Goal: Transaction & Acquisition: Purchase product/service

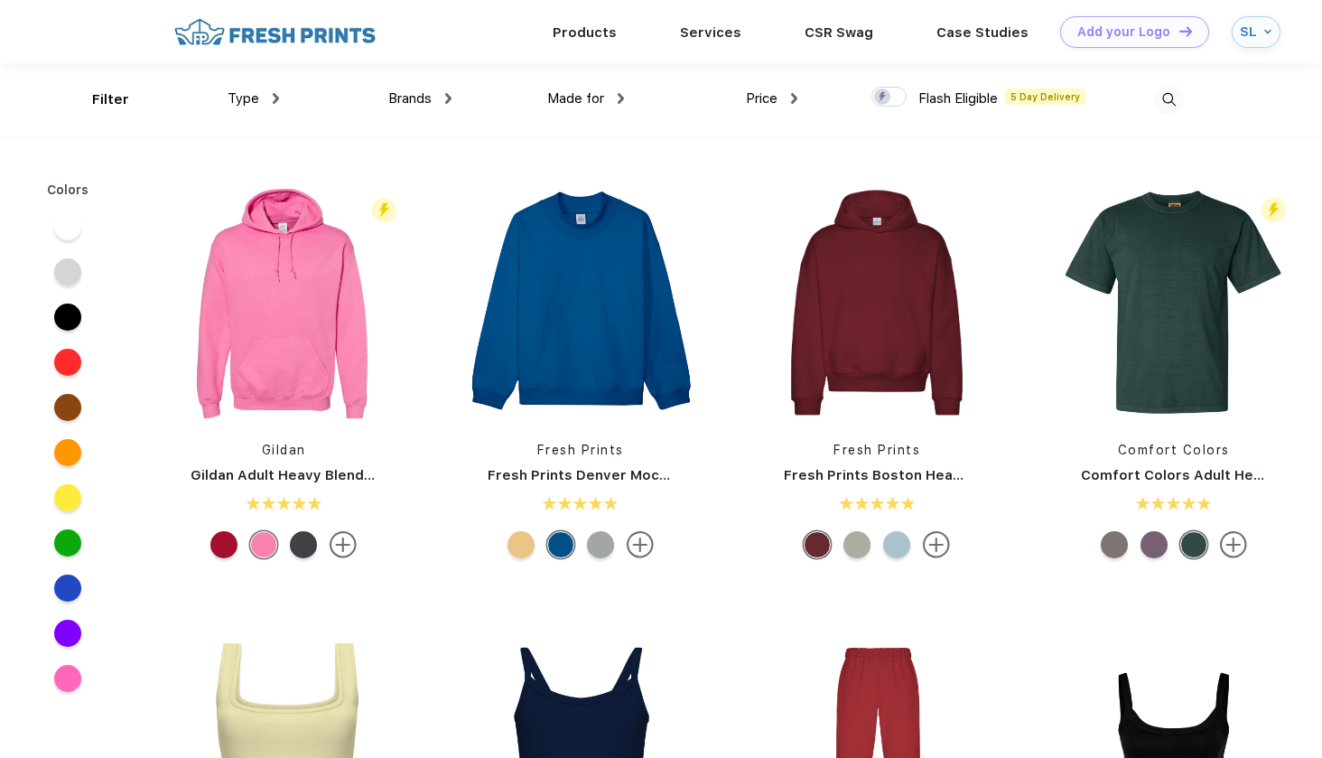
scroll to position [1, 0]
click at [1172, 96] on img at bounding box center [1169, 99] width 30 height 30
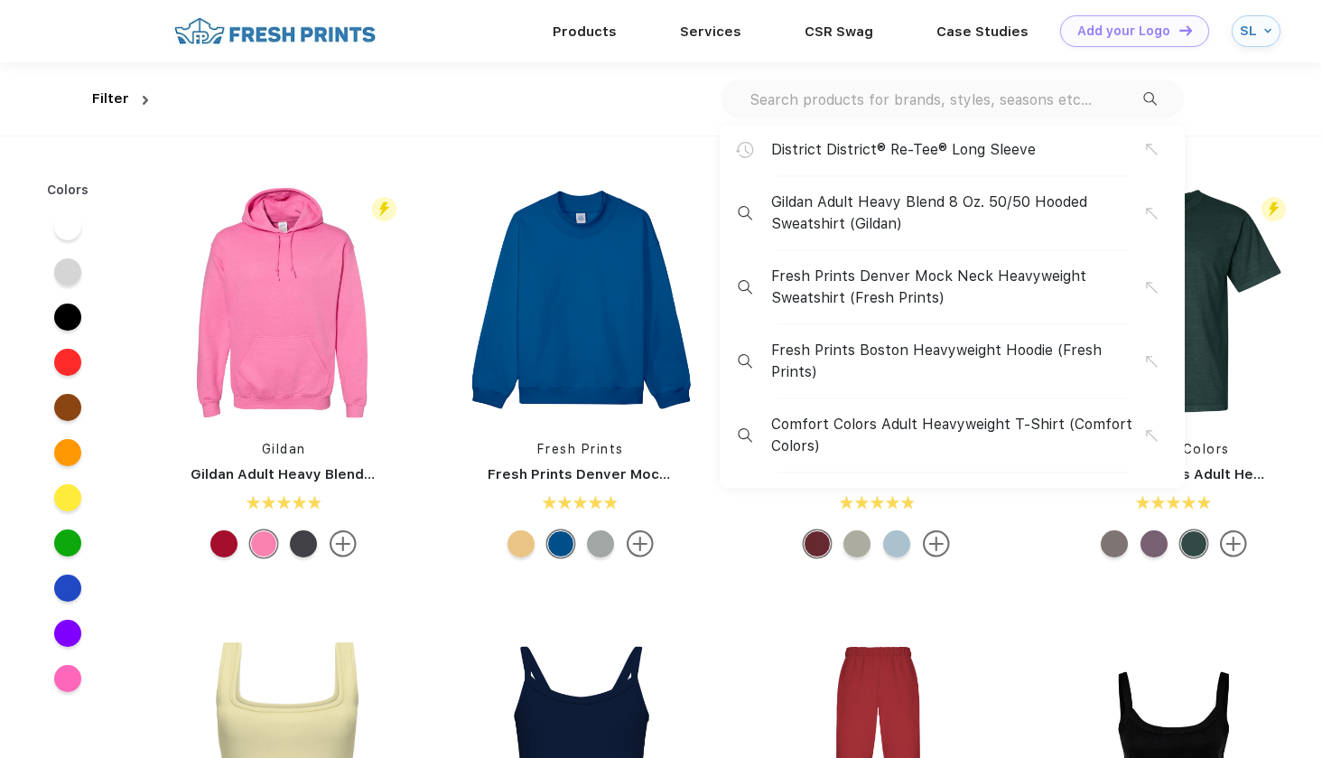
click at [835, 98] on input "text" at bounding box center [946, 99] width 396 height 20
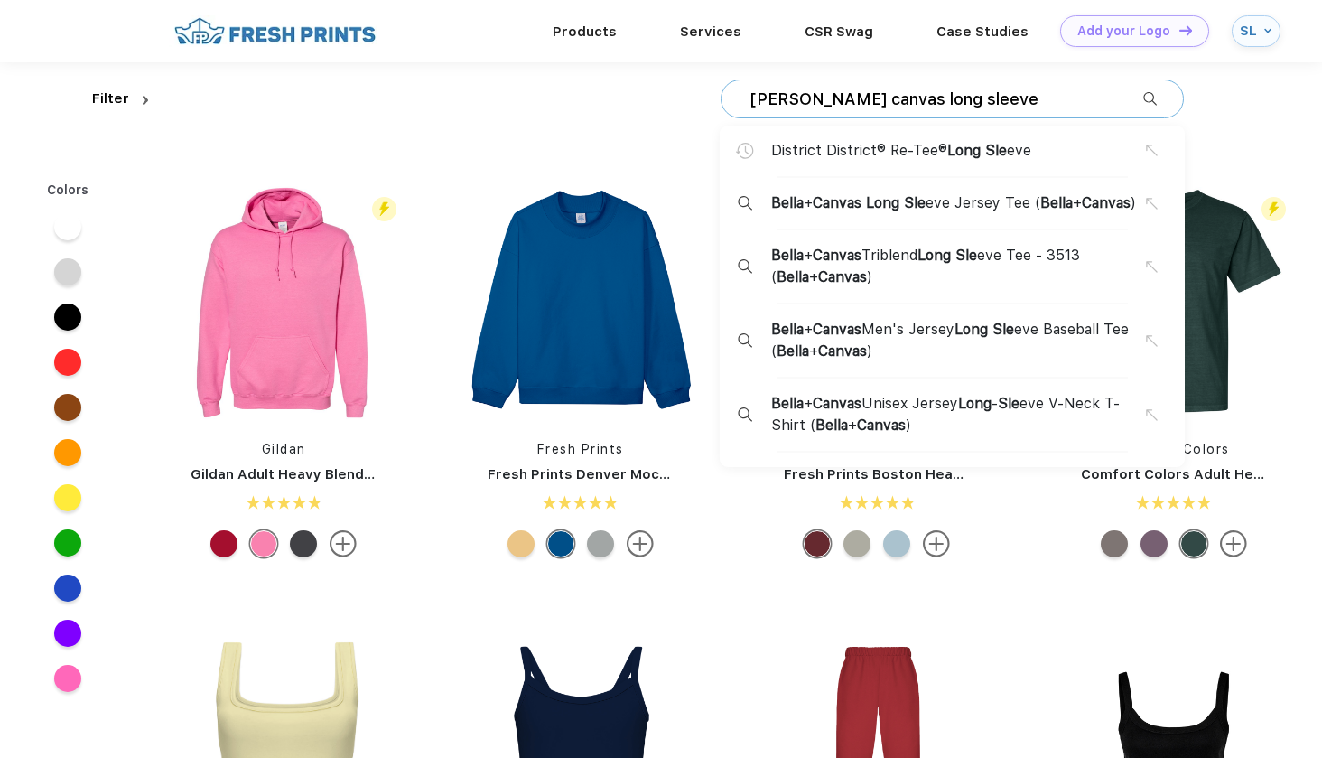
type input "[PERSON_NAME] canvas long sleeve"
click at [900, 205] on span "Long" at bounding box center [882, 202] width 33 height 17
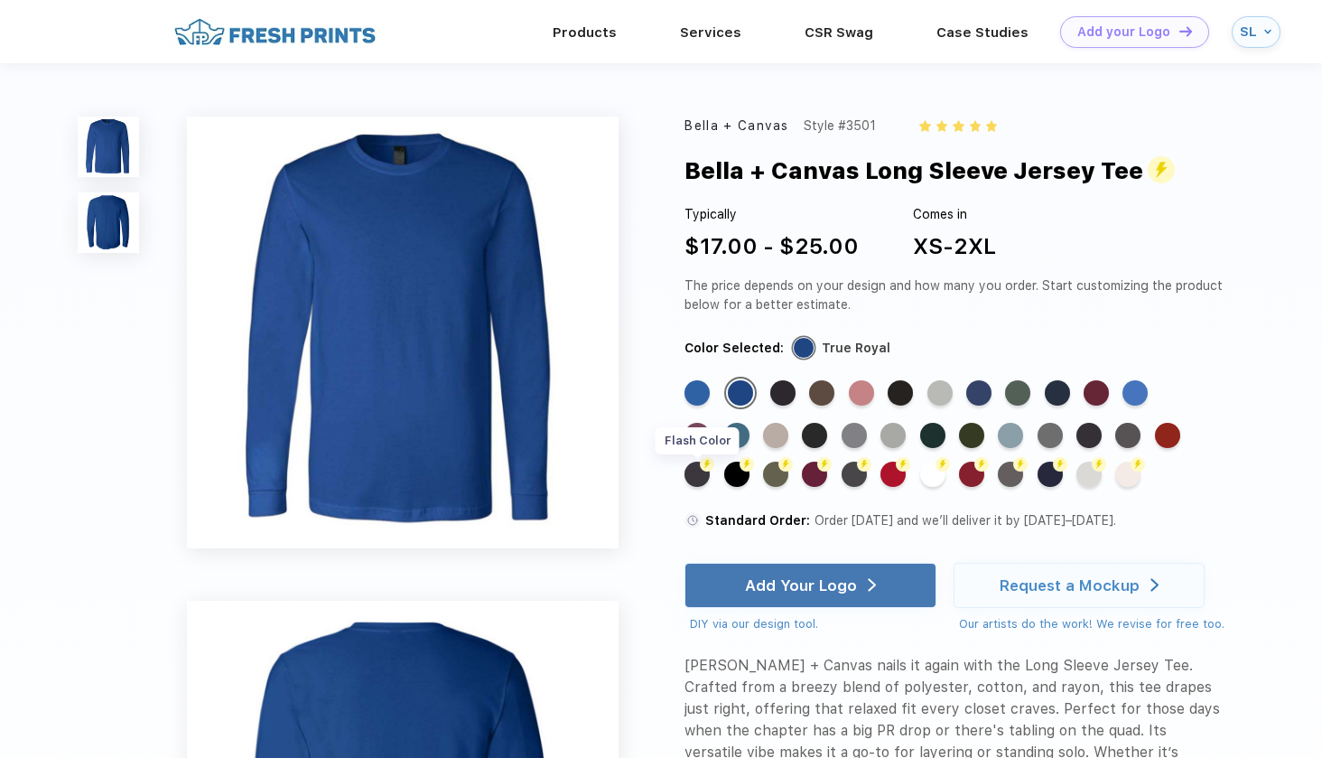
click at [700, 470] on div "Flash Color" at bounding box center [697, 474] width 25 height 25
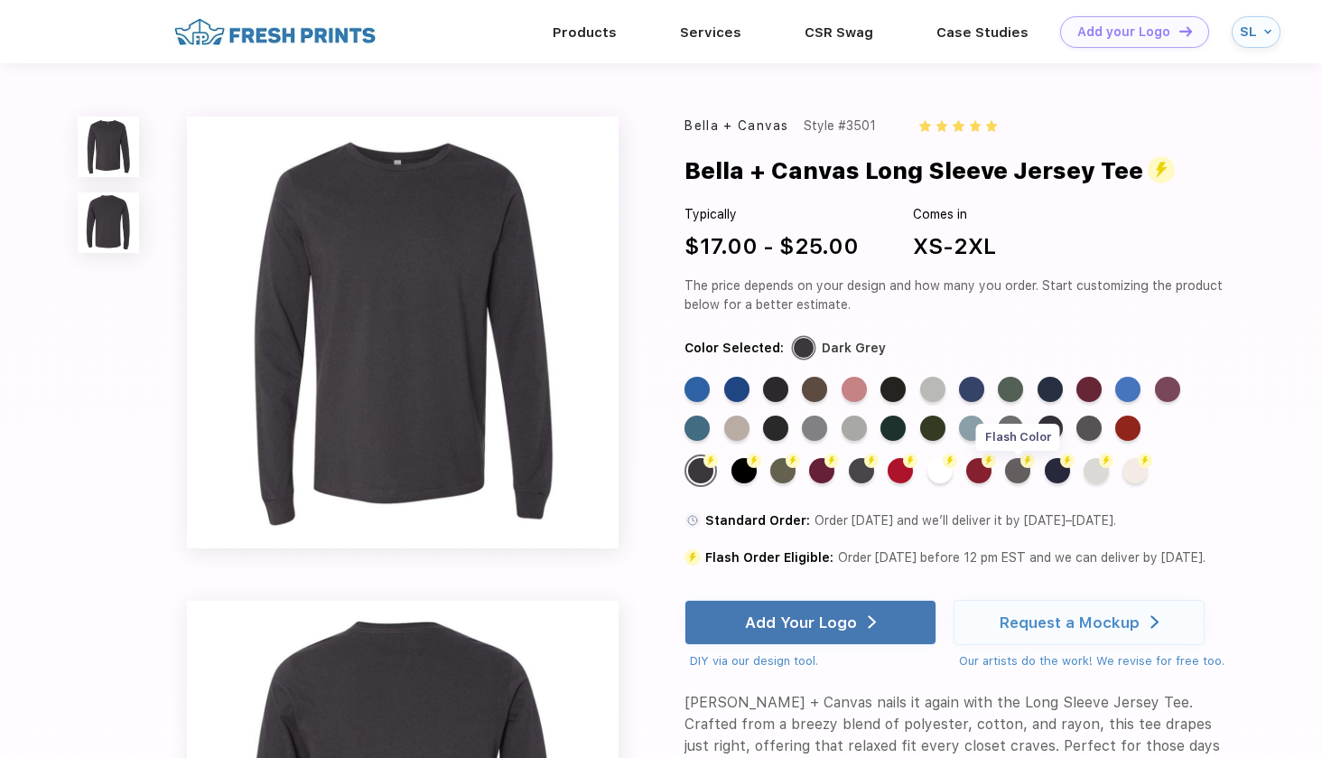
click at [1023, 472] on div "Flash Color" at bounding box center [1017, 470] width 25 height 25
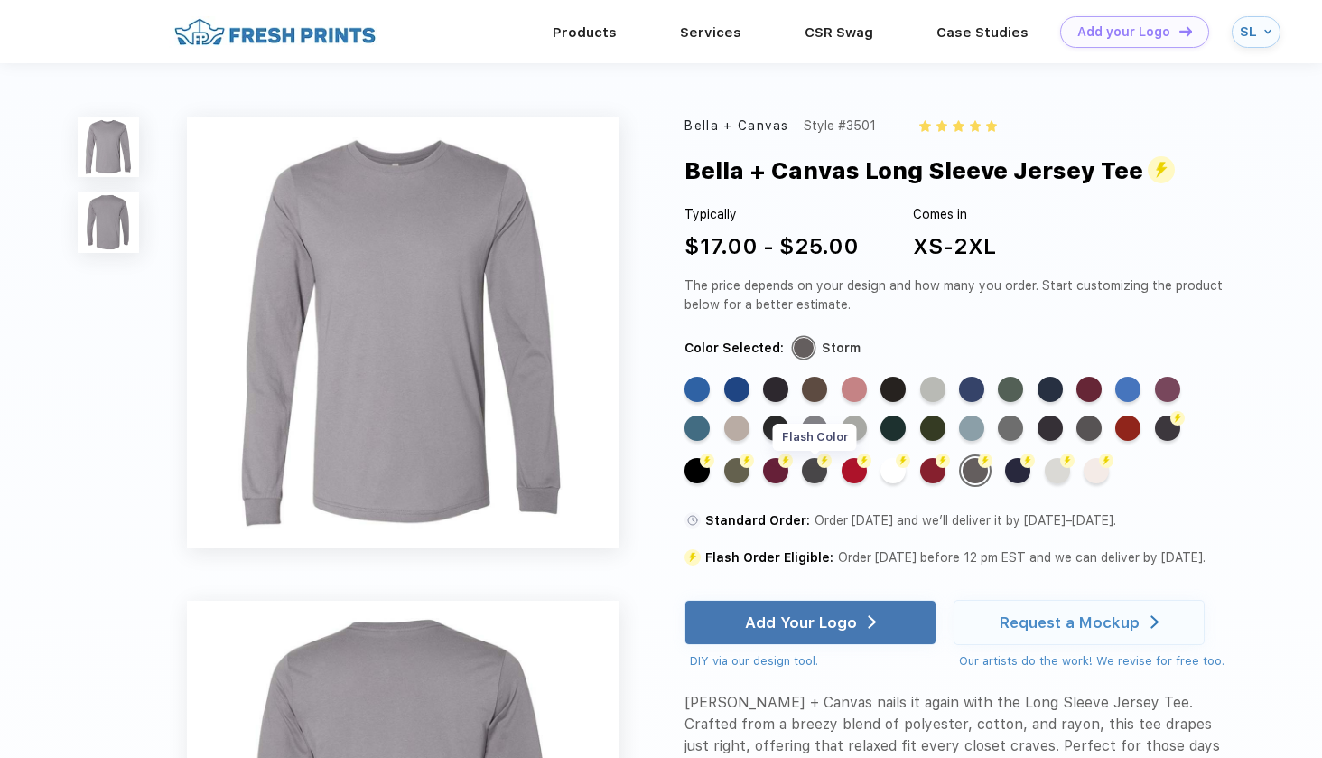
click at [806, 472] on div "Flash Color" at bounding box center [814, 470] width 25 height 25
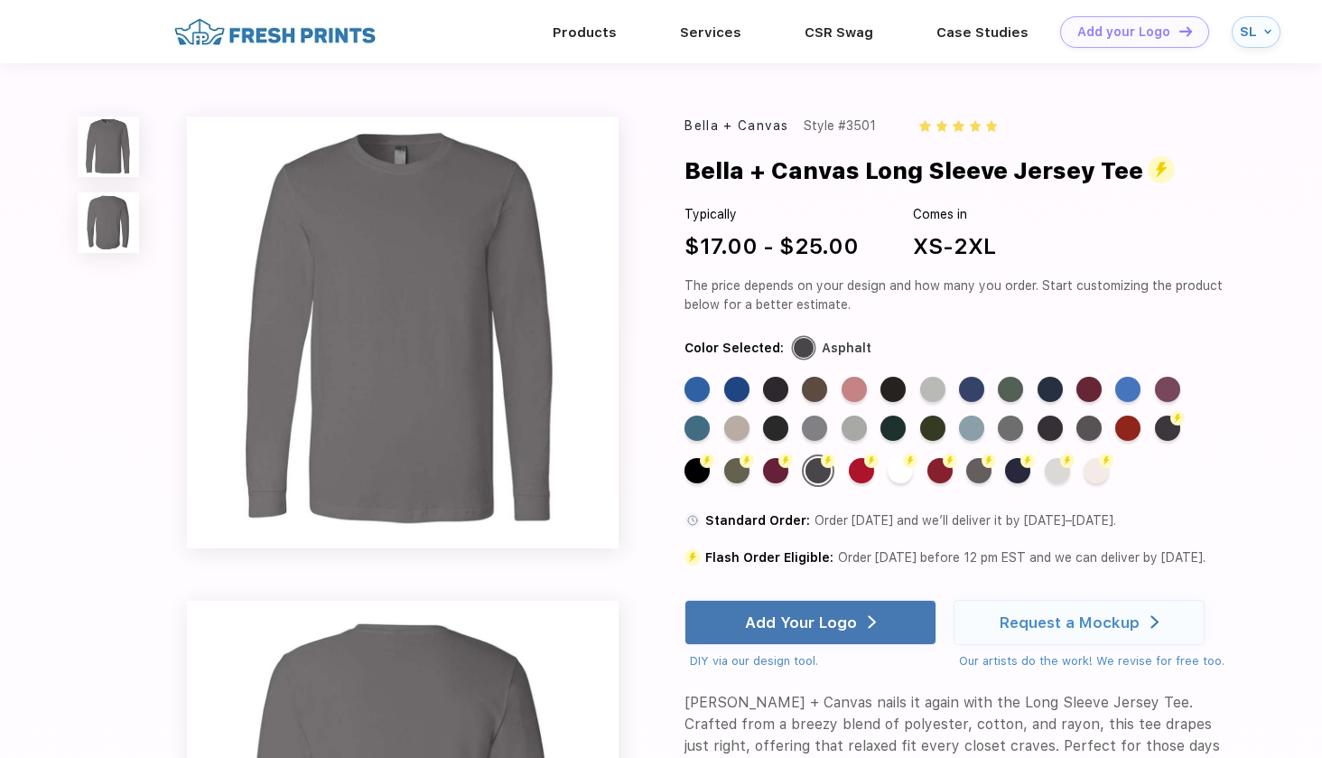
click at [1099, 417] on div "Standard Color" at bounding box center [1089, 428] width 25 height 25
click at [1096, 421] on div "Standard Color" at bounding box center [1089, 428] width 25 height 25
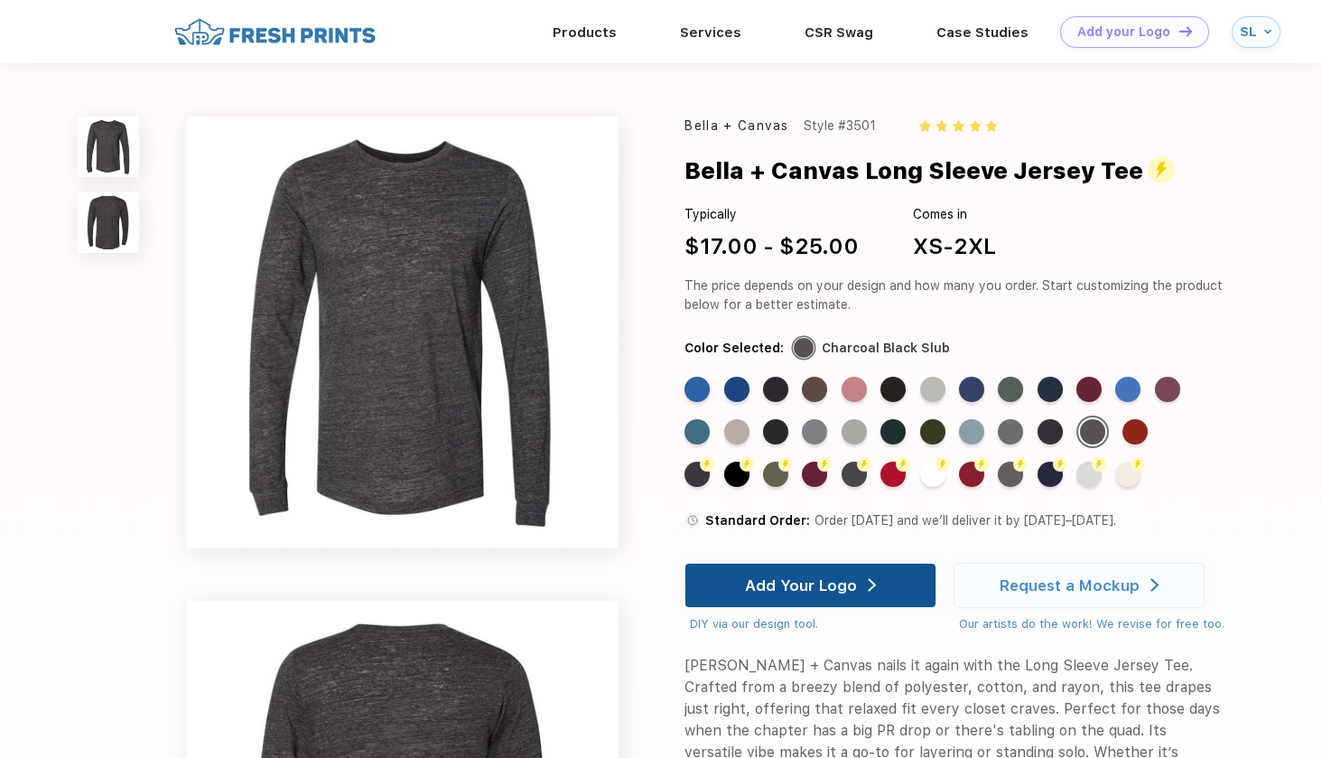
click at [774, 581] on div "Add Your Logo" at bounding box center [801, 585] width 112 height 18
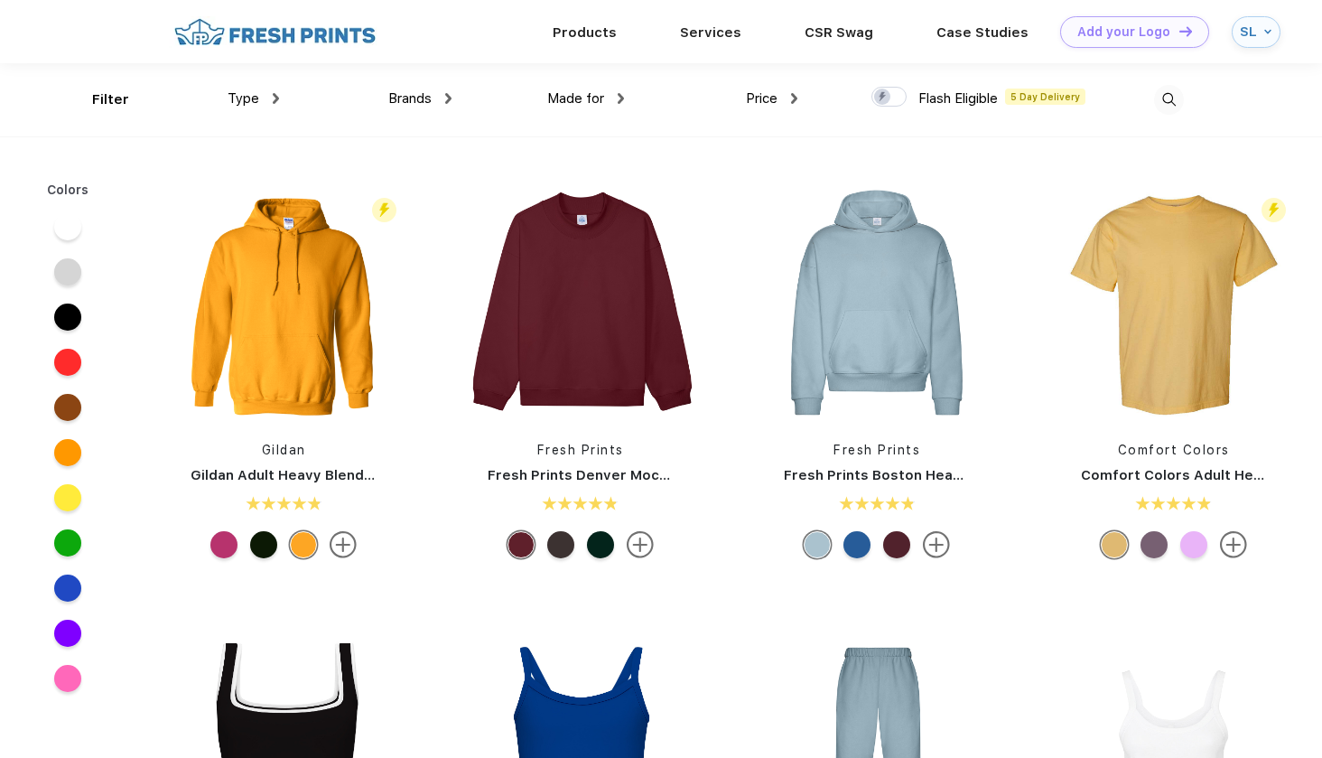
scroll to position [1, 0]
click at [1159, 96] on img at bounding box center [1169, 99] width 30 height 30
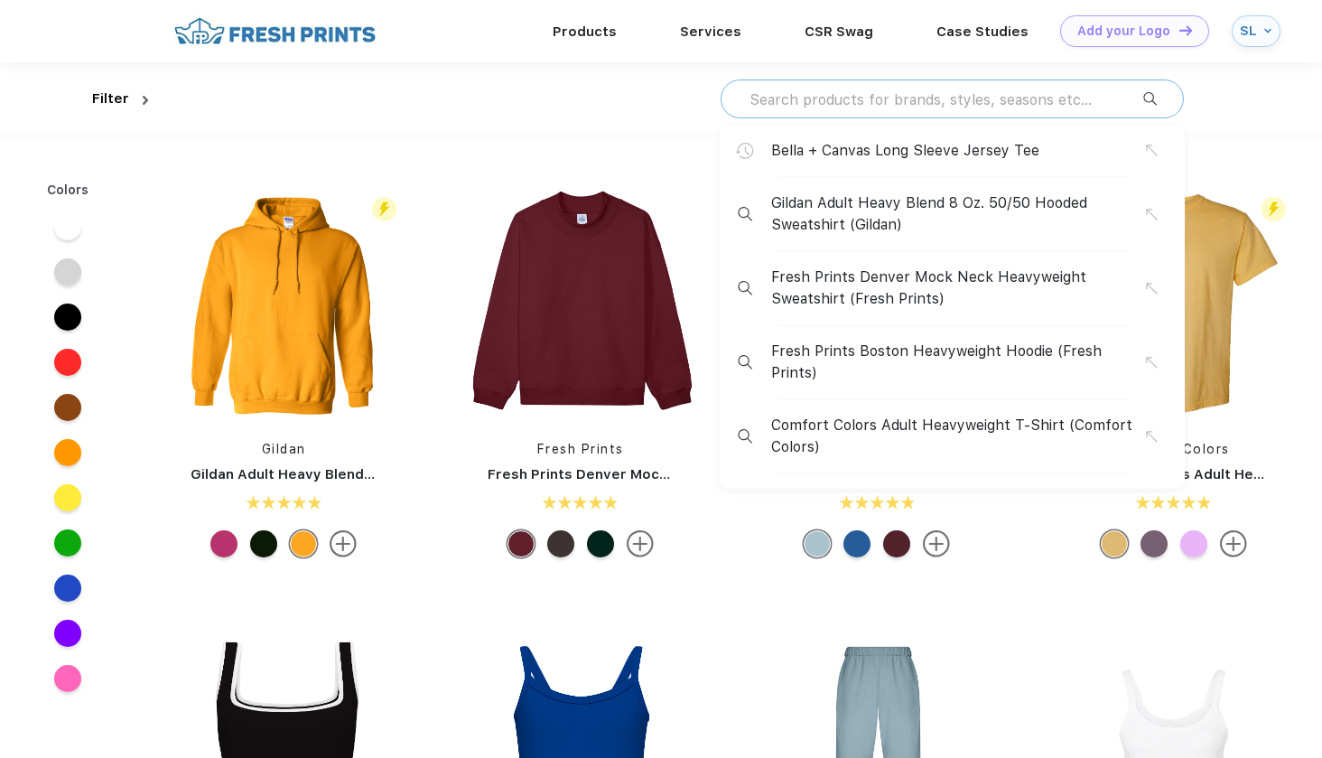
click at [855, 100] on input "text" at bounding box center [946, 99] width 396 height 20
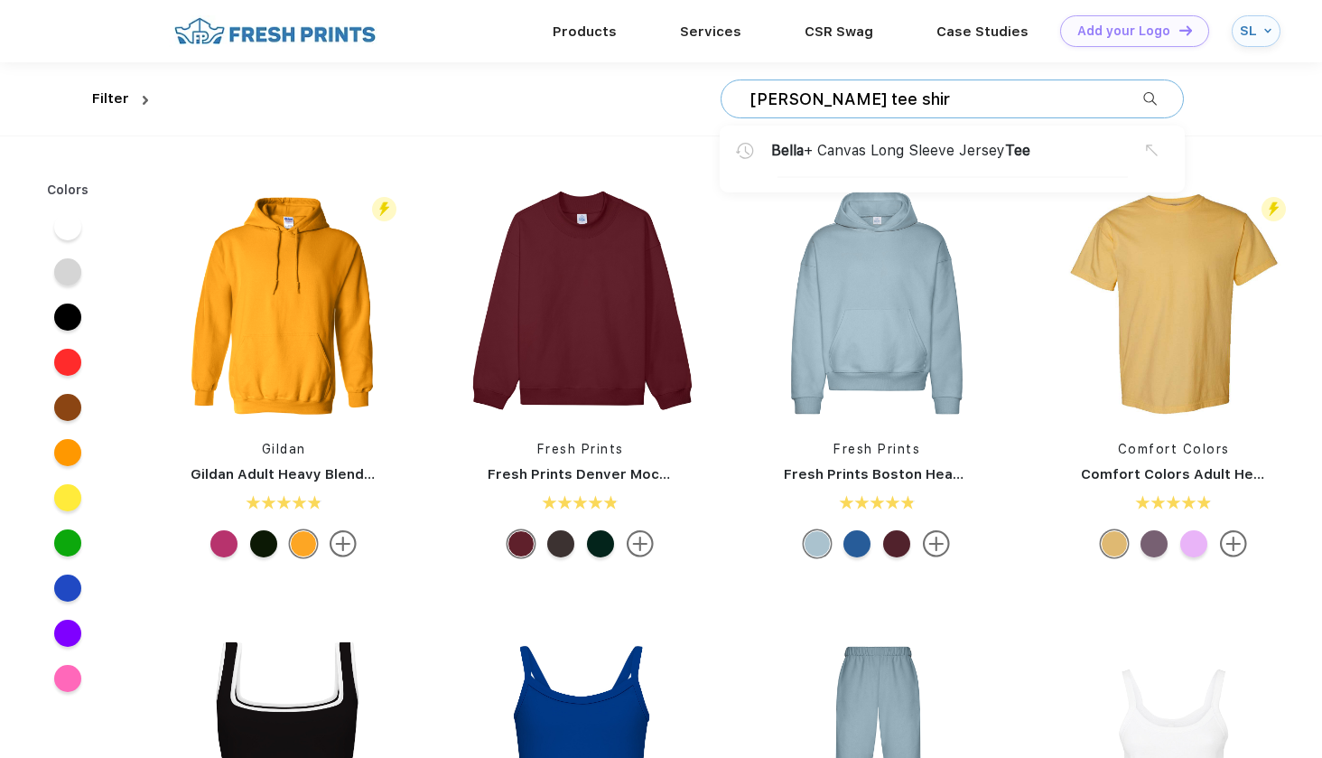
type input "[PERSON_NAME] tee shirt"
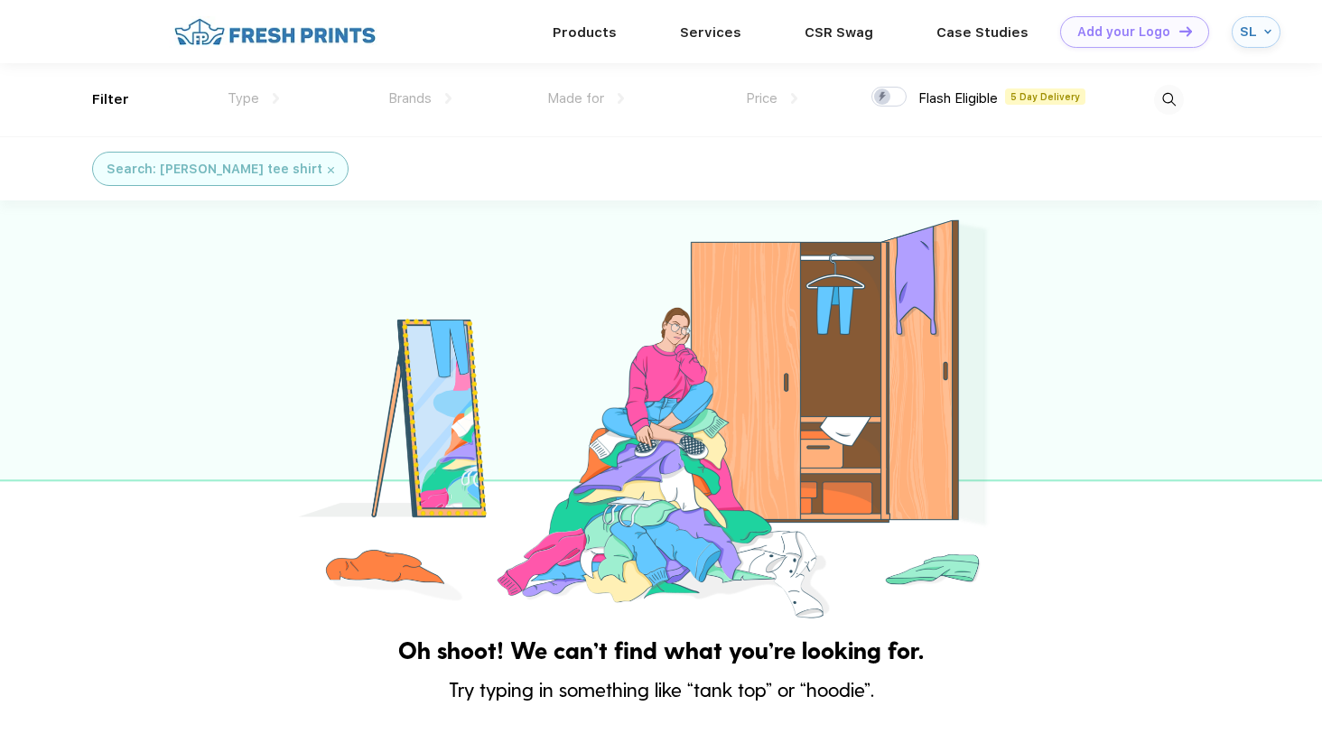
click at [1167, 100] on img at bounding box center [1169, 100] width 30 height 30
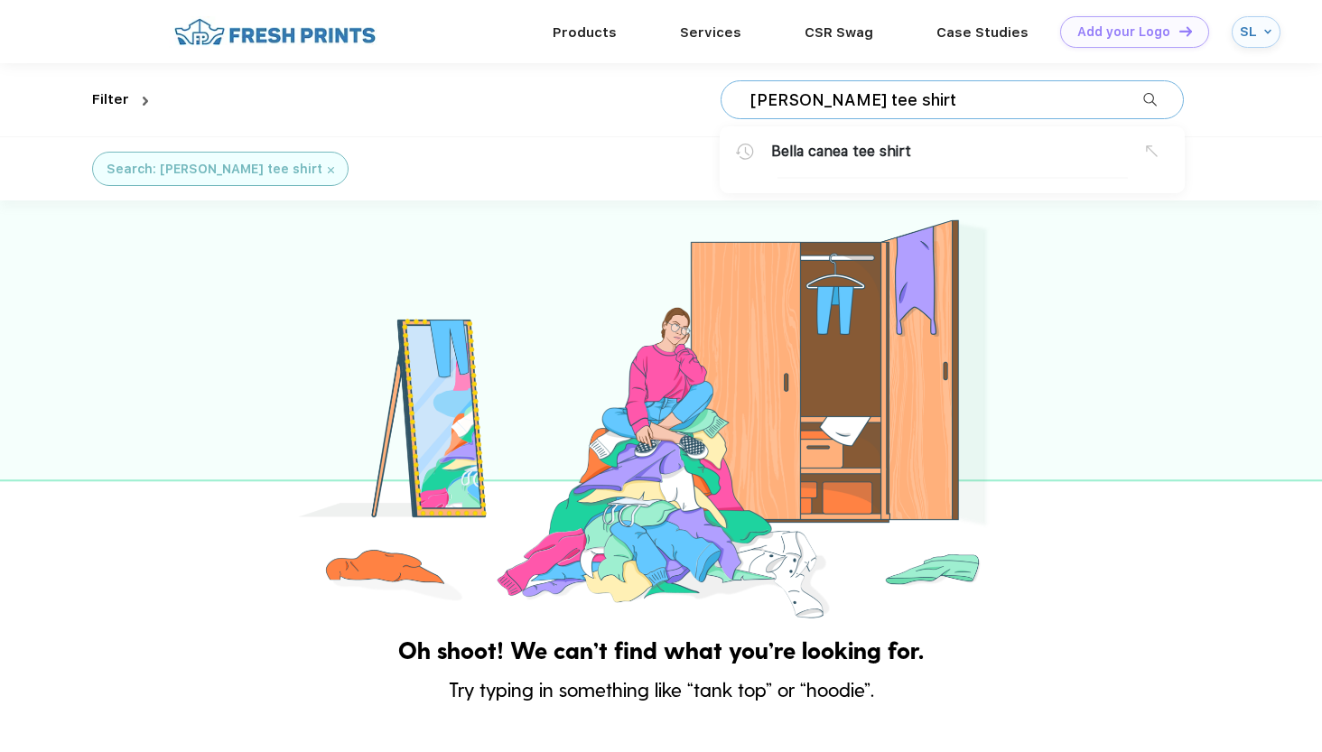
click at [938, 103] on input "[PERSON_NAME] tee shirt" at bounding box center [946, 100] width 396 height 20
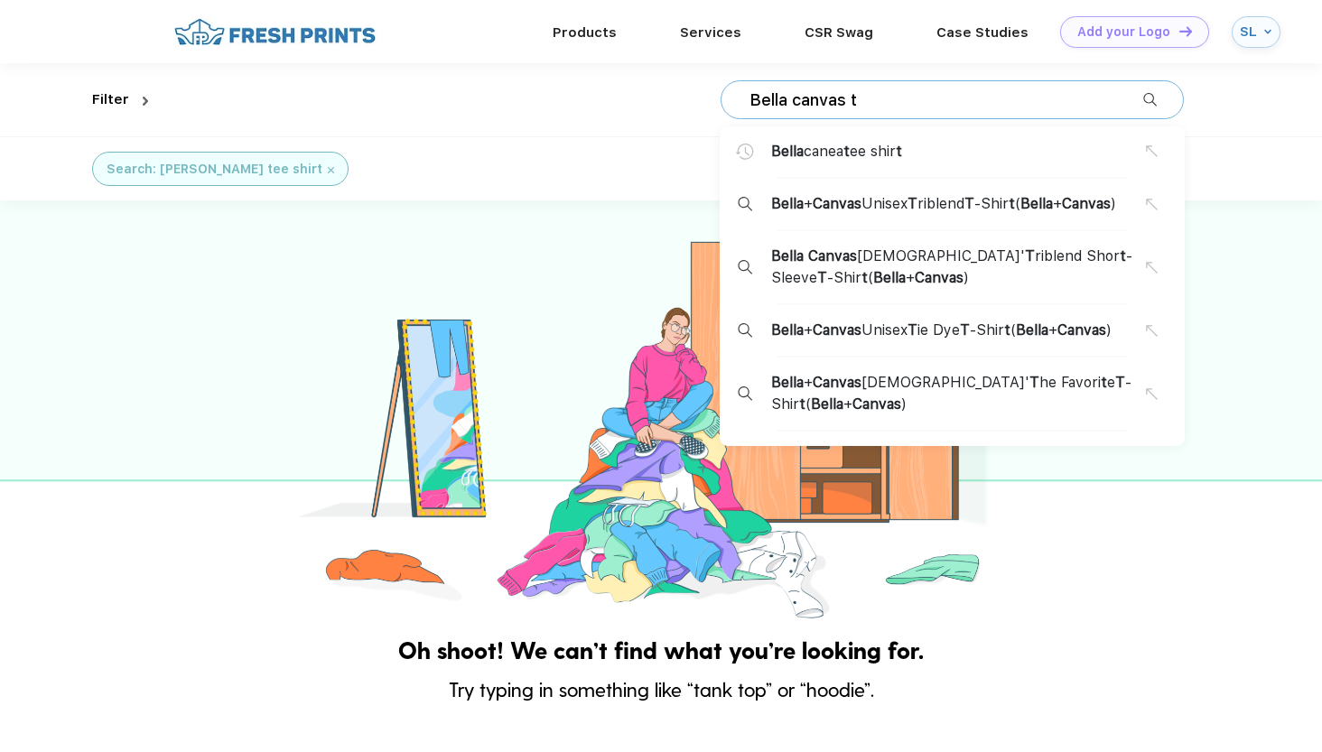
type input "Bella canvas t"
click at [947, 207] on span "Bella + Canvas Unisex T riblend T -Shir t ( Bella + Canvas )" at bounding box center [943, 204] width 345 height 22
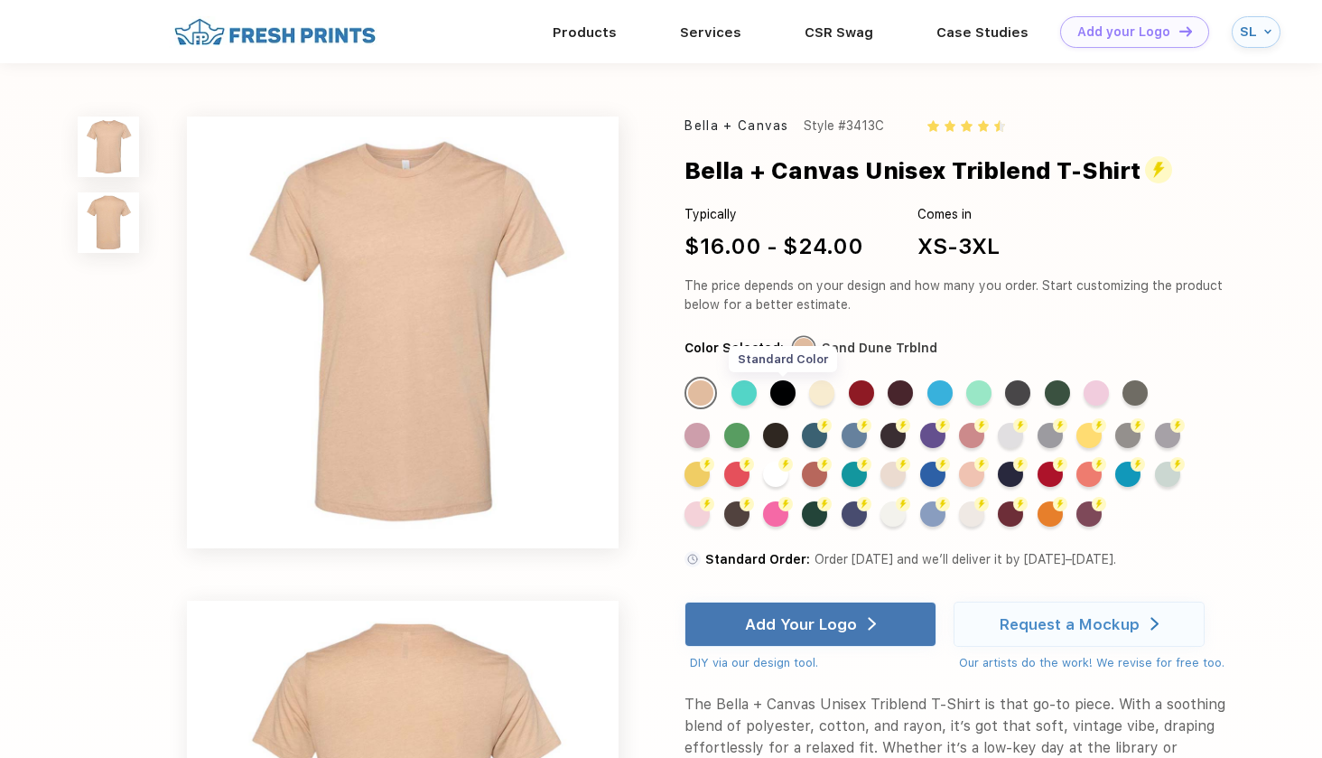
click at [784, 398] on div "Standard Color" at bounding box center [783, 392] width 25 height 25
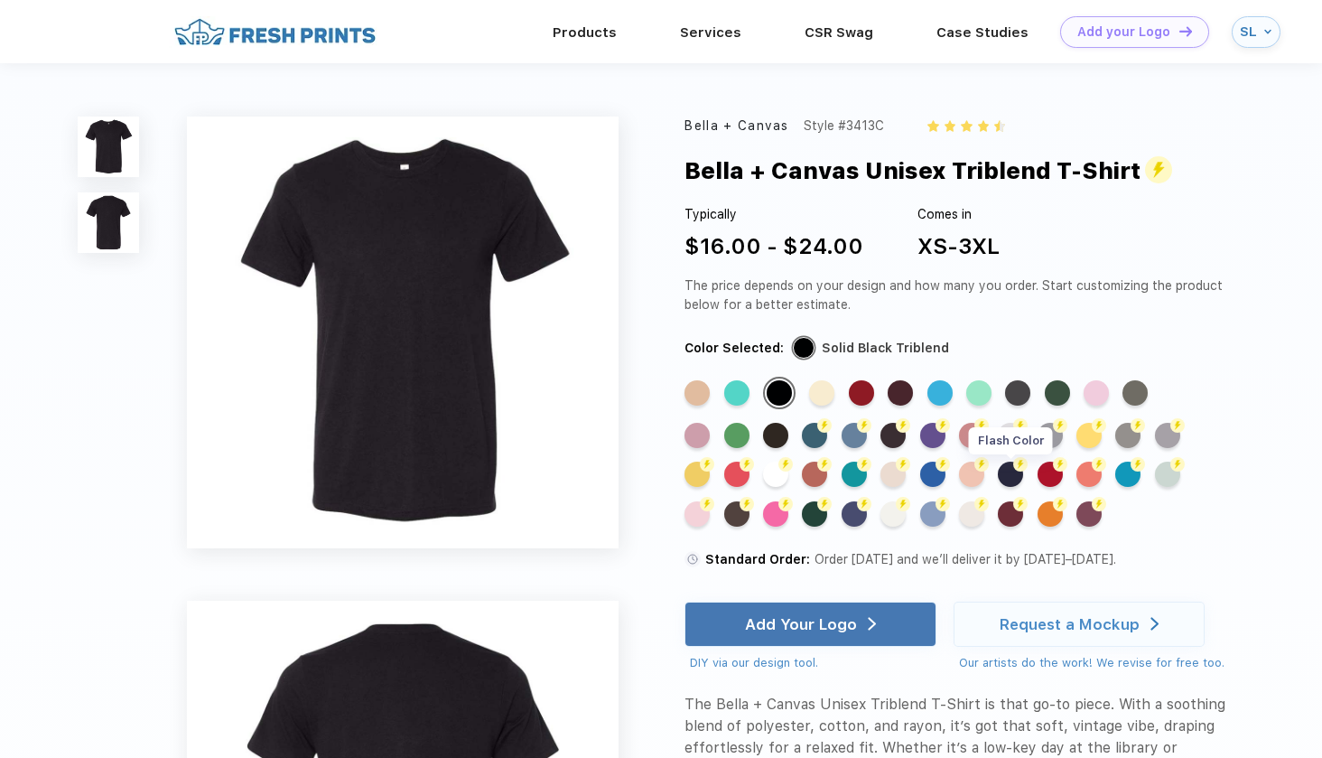
click at [1015, 478] on div "Flash Color" at bounding box center [1010, 474] width 25 height 25
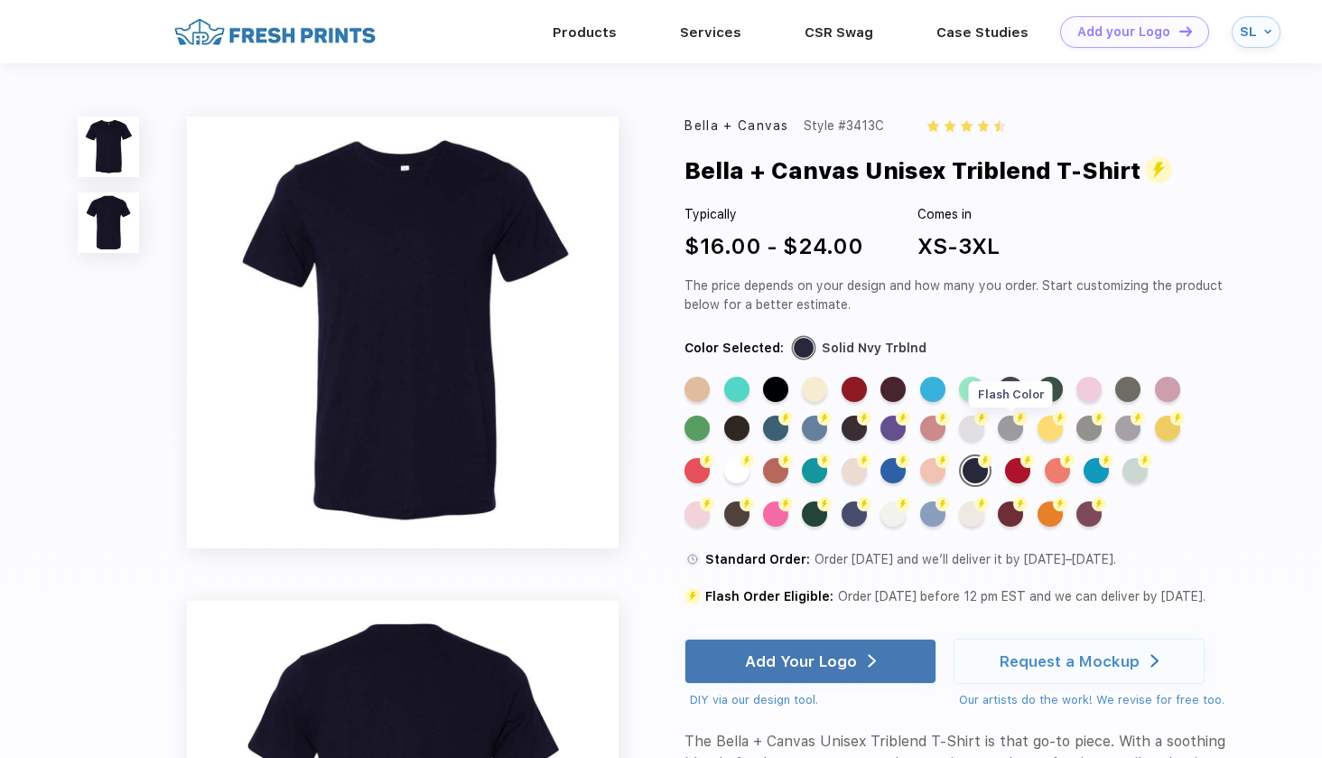
click at [1009, 434] on div "Flash Color" at bounding box center [1010, 428] width 25 height 25
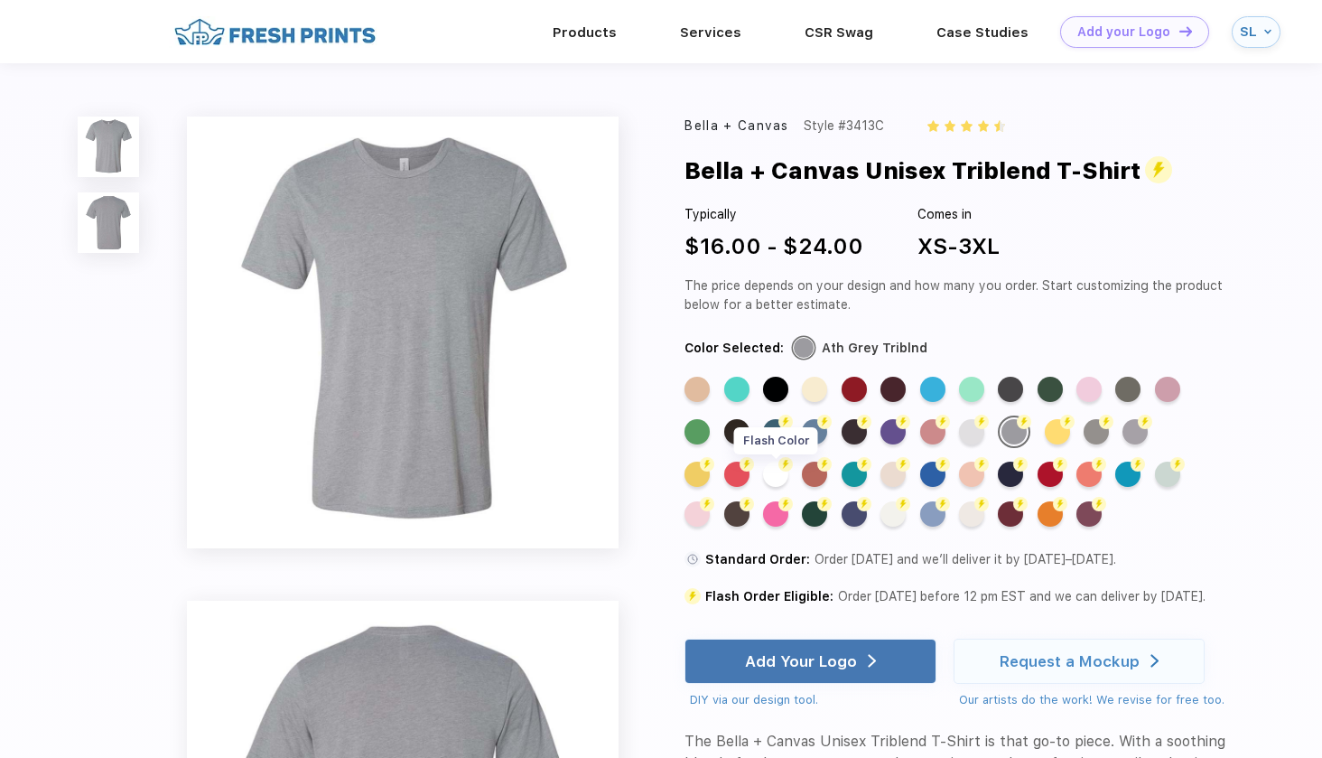
click at [783, 474] on div "Flash Color" at bounding box center [775, 474] width 25 height 25
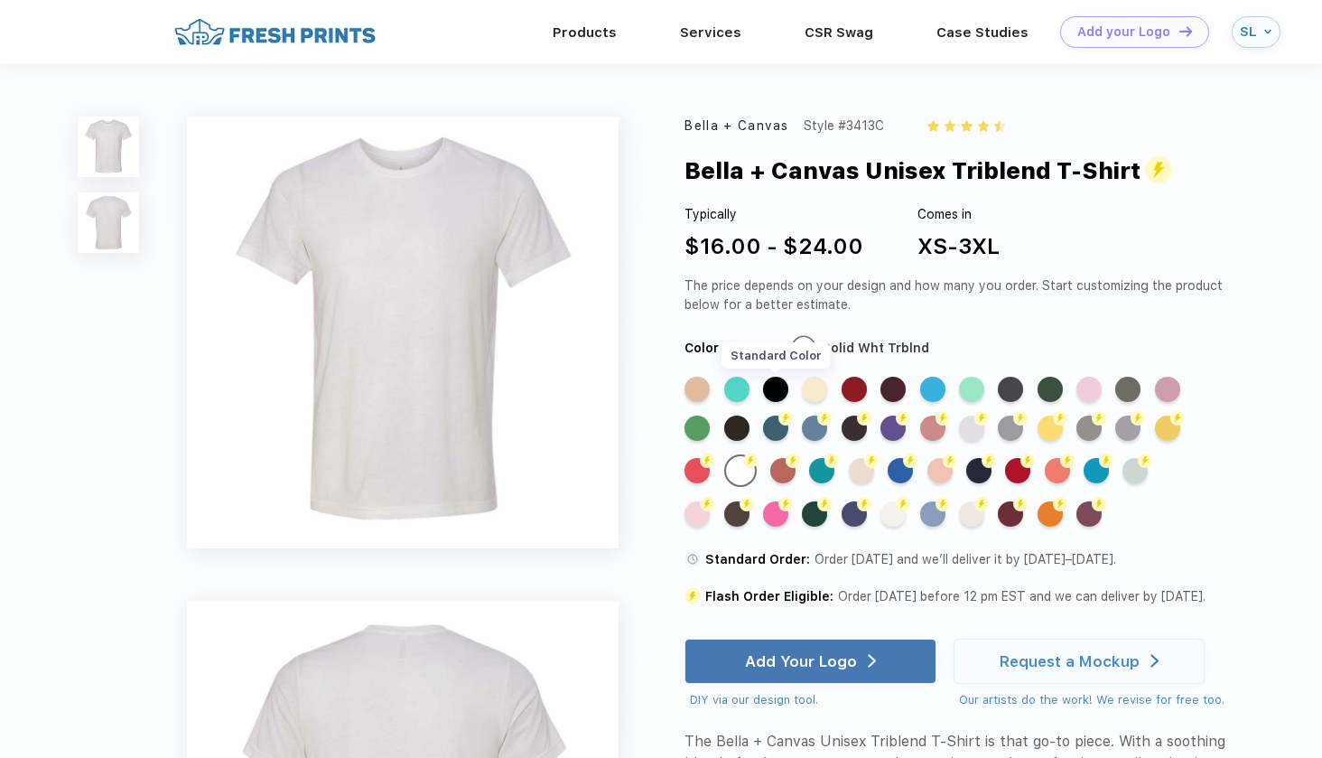
click at [773, 387] on div "Standard Color" at bounding box center [775, 389] width 25 height 25
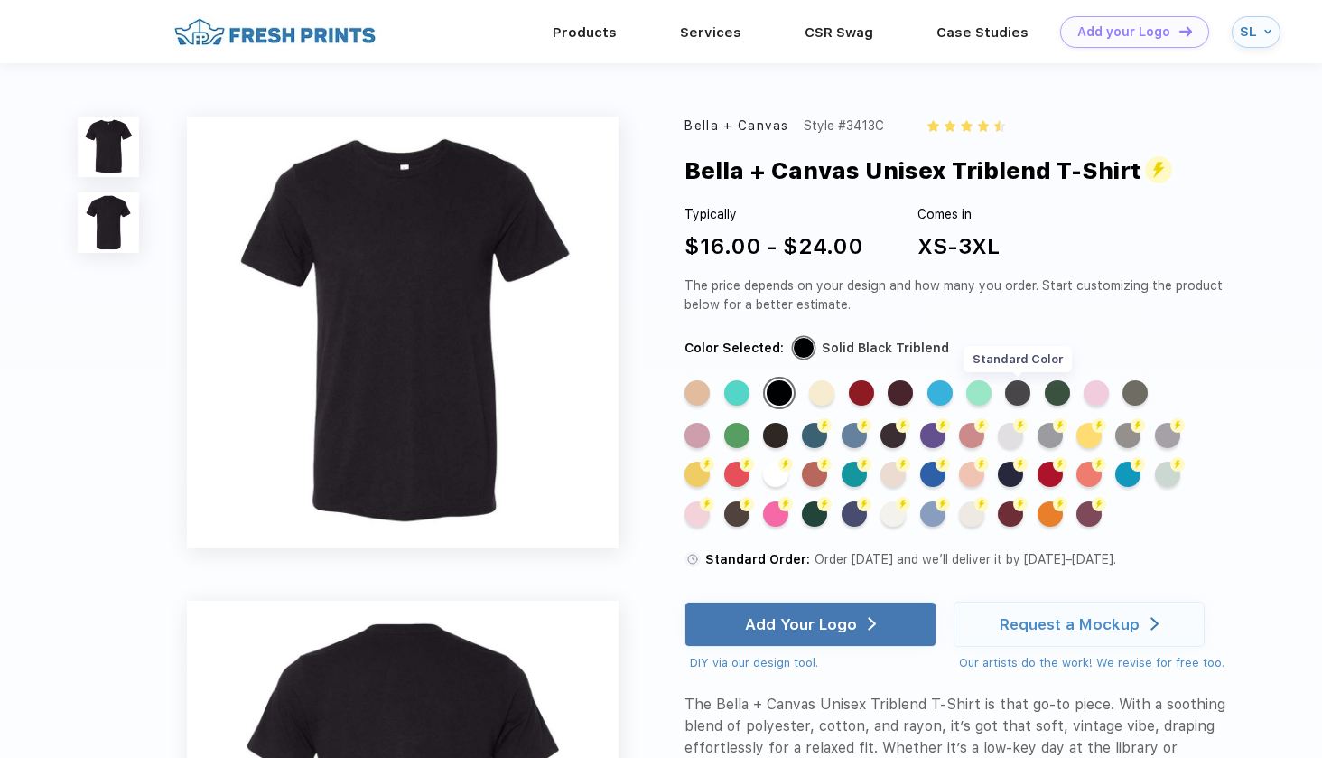
click at [1017, 386] on div "Standard Color" at bounding box center [1017, 392] width 25 height 25
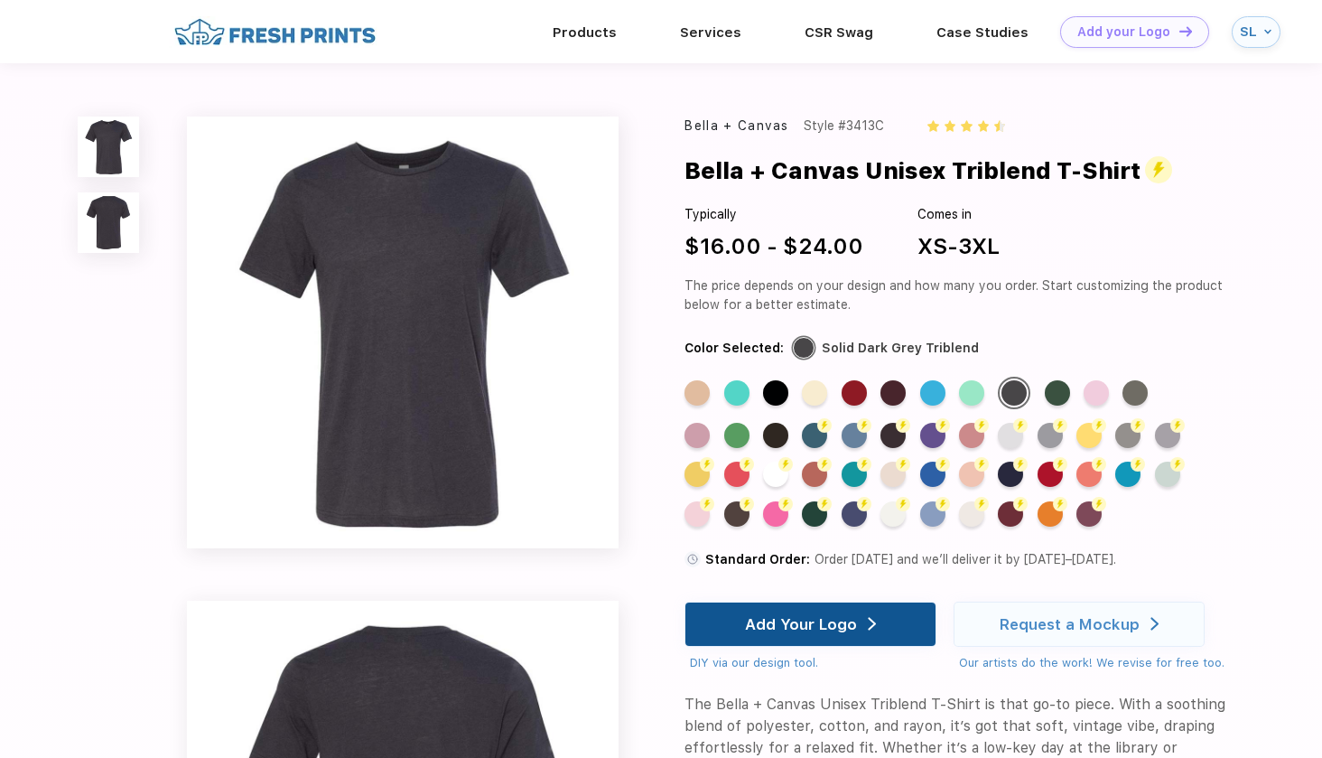
click at [796, 621] on div "Add Your Logo" at bounding box center [801, 624] width 112 height 18
